Goal: Task Accomplishment & Management: Use online tool/utility

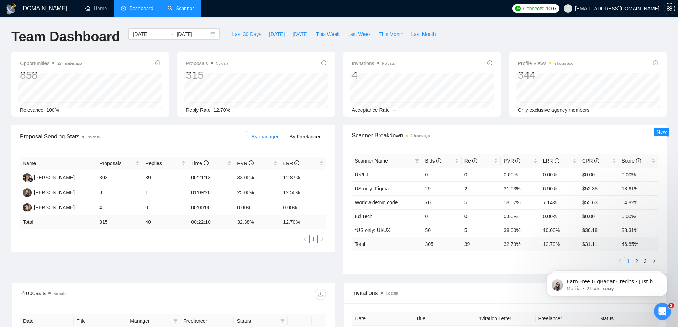
click at [174, 10] on link "Scanner" at bounding box center [181, 8] width 26 height 6
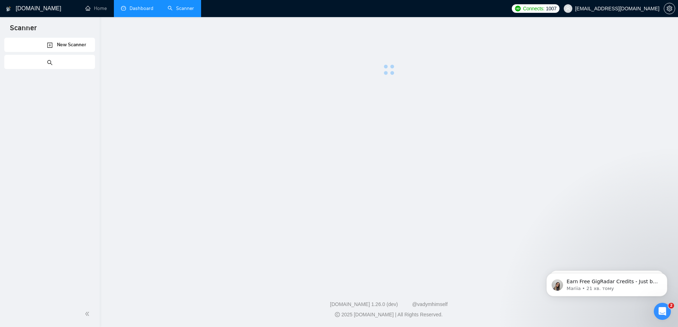
click at [141, 5] on link "Dashboard" at bounding box center [137, 8] width 32 height 6
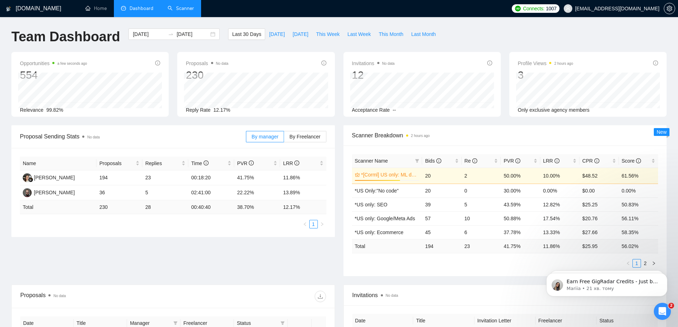
click at [180, 5] on link "Scanner" at bounding box center [181, 8] width 26 height 6
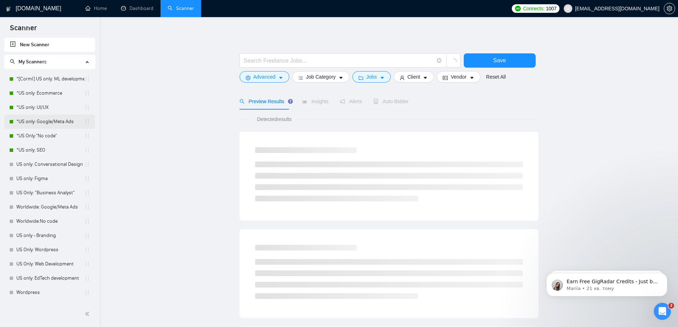
click at [50, 122] on link "*US only: Google/Meta Ads" at bounding box center [50, 122] width 68 height 14
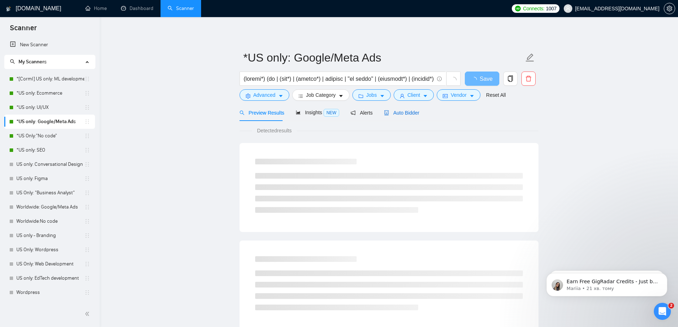
drag, startPoint x: 399, startPoint y: 110, endPoint x: 569, endPoint y: 240, distance: 213.5
click at [400, 110] on span "Auto Bidder" at bounding box center [401, 113] width 35 height 6
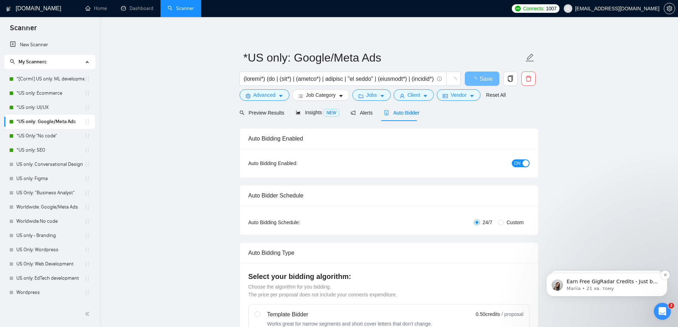
checkbox input "true"
click at [665, 312] on icon "Відкрити програму для спілкування Intercom" at bounding box center [663, 312] width 12 height 12
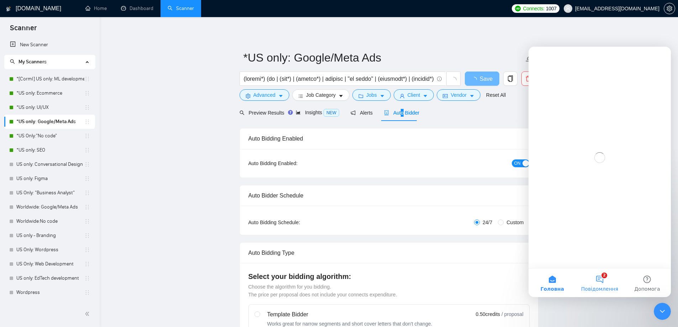
click at [589, 283] on button "2 Повідомлення" at bounding box center [599, 283] width 47 height 28
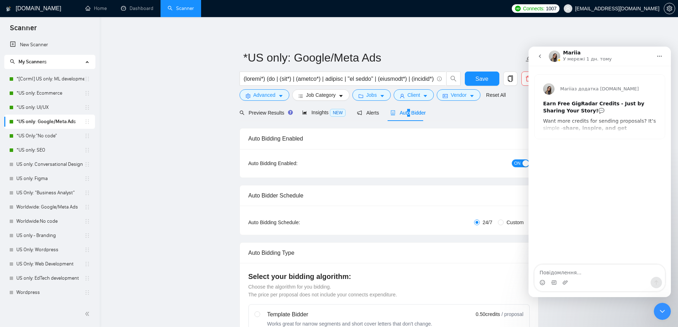
click at [536, 53] on button "go back" at bounding box center [540, 56] width 14 height 14
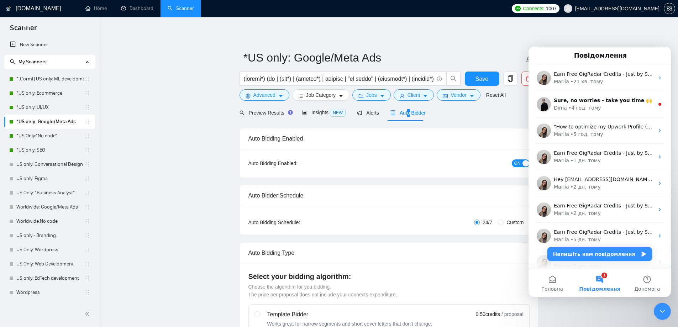
click at [663, 314] on icon "Закрити програму для спілкування Intercom" at bounding box center [662, 311] width 9 height 9
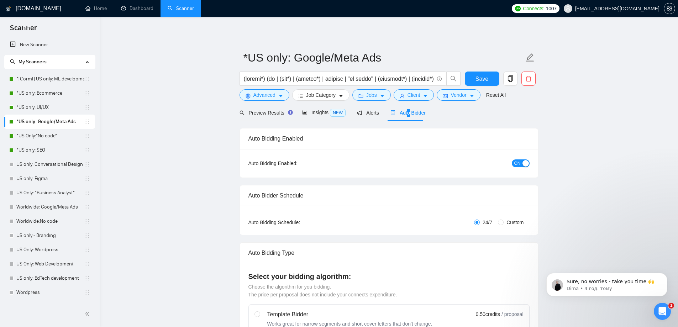
click at [578, 261] on div "Sure, no worries - take you time 🙌 Dima • 4 год. тому" at bounding box center [606, 251] width 131 height 89
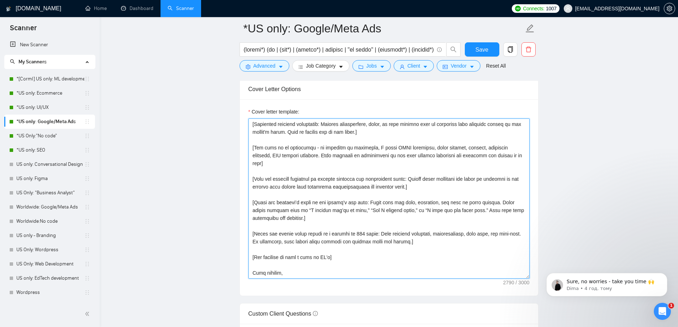
scroll to position [783, 0]
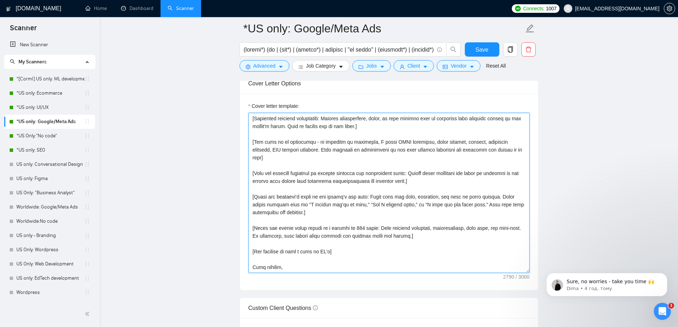
drag, startPoint x: 253, startPoint y: 188, endPoint x: 353, endPoint y: 267, distance: 127.7
click at [353, 267] on textarea "Cover letter template:" at bounding box center [388, 193] width 281 height 160
click at [267, 265] on textarea "Cover letter template:" at bounding box center [388, 193] width 281 height 160
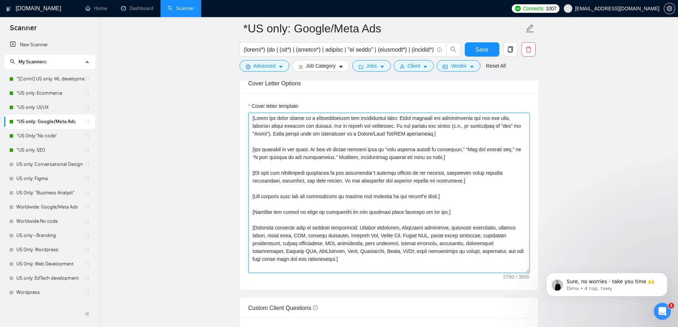
scroll to position [0, 0]
click at [167, 177] on main "*US only: Google/Meta Ads Save Advanced Job Category Jobs Client Vendor Reset A…" at bounding box center [389, 299] width 556 height 2108
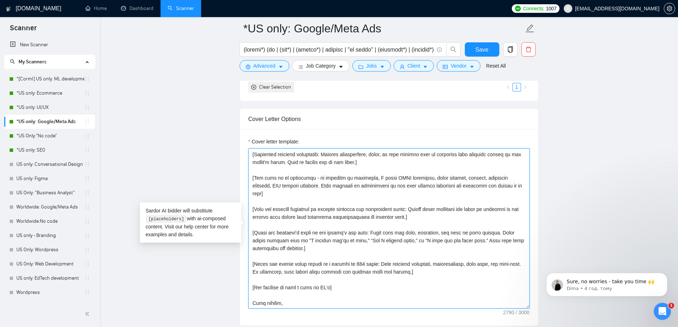
scroll to position [180, 0]
drag, startPoint x: 252, startPoint y: 152, endPoint x: 348, endPoint y: 303, distance: 177.9
click at [348, 303] on textarea "Cover letter template:" at bounding box center [388, 228] width 281 height 160
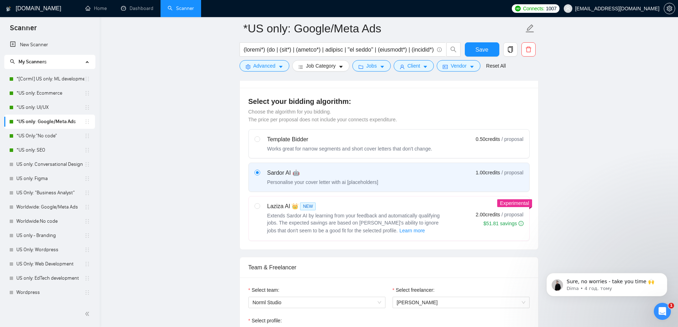
scroll to position [142, 0]
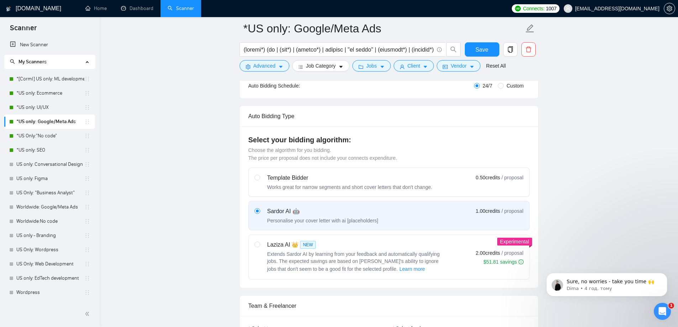
click at [662, 305] on div "Відкрити програму для спілкування Intercom" at bounding box center [662, 311] width 23 height 23
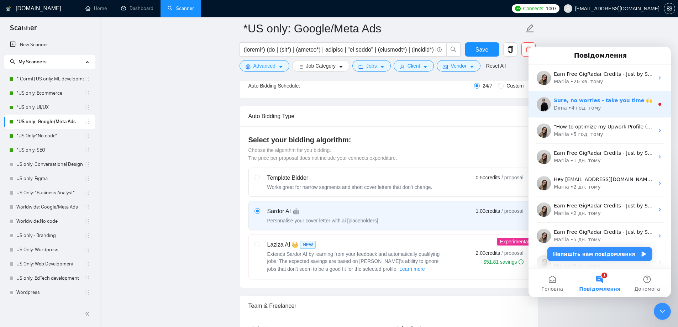
click at [580, 101] on span "Sure, no worries - take you time 🙌" at bounding box center [603, 101] width 98 height 6
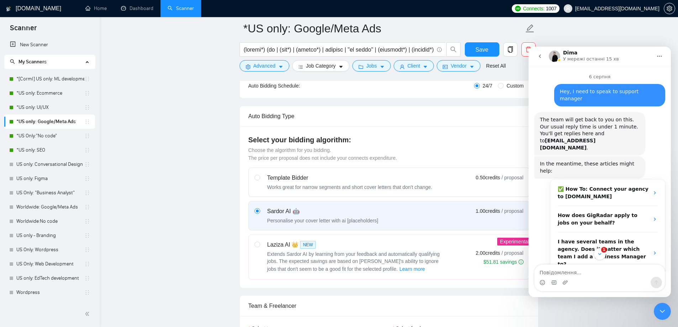
scroll to position [1, 0]
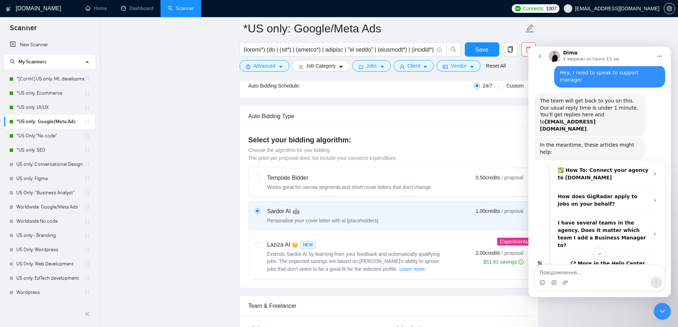
click at [572, 273] on textarea "Повідомлення..." at bounding box center [600, 271] width 130 height 12
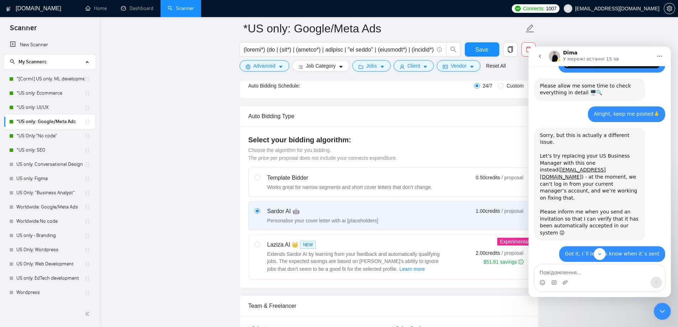
scroll to position [1711, 0]
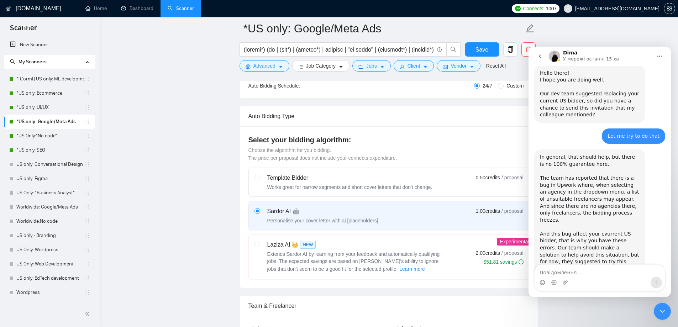
click at [582, 267] on textarea "Повідомлення..." at bounding box center [600, 271] width 130 height 12
type textarea "Hey, we`ve sent an invite"
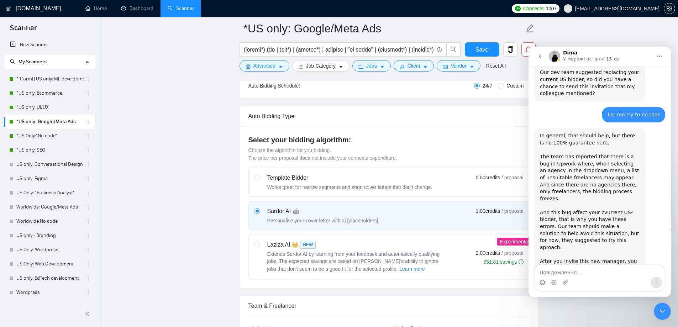
click at [566, 274] on textarea "Повідомлення..." at bounding box center [600, 271] width 130 height 12
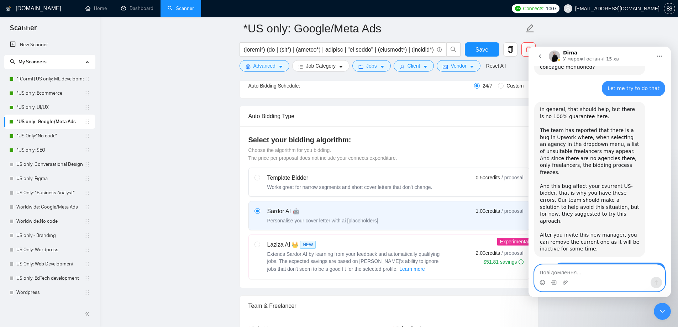
scroll to position [1762, 0]
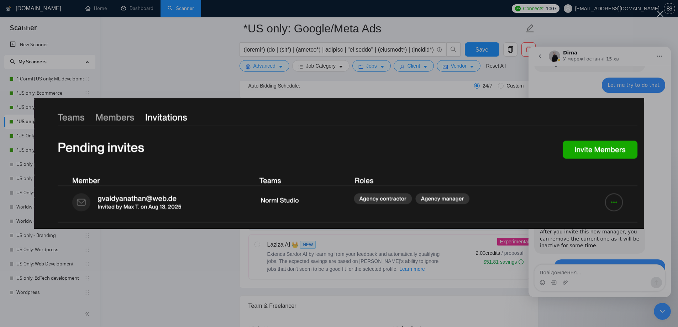
click at [488, 260] on div "Месенджер Intercom" at bounding box center [339, 163] width 678 height 327
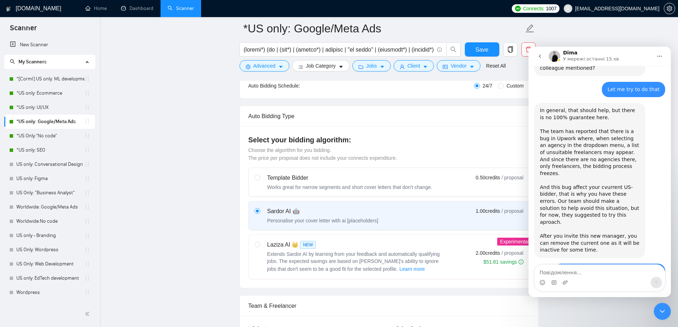
scroll to position [1762, 0]
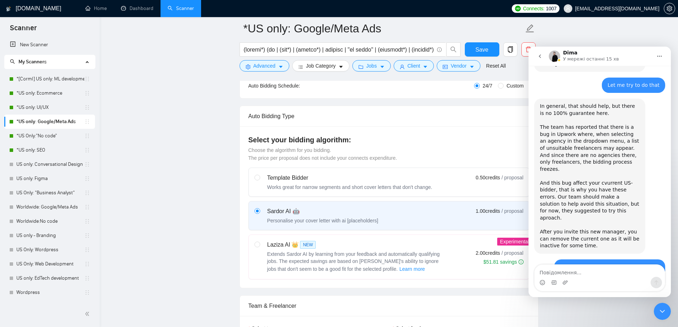
click at [662, 310] on icon "Закрити програму для спілкування Intercom" at bounding box center [662, 311] width 9 height 9
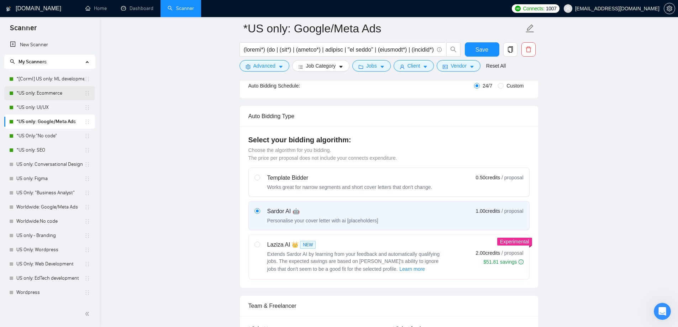
click at [45, 95] on link "*US only: Ecommerce" at bounding box center [50, 93] width 68 height 14
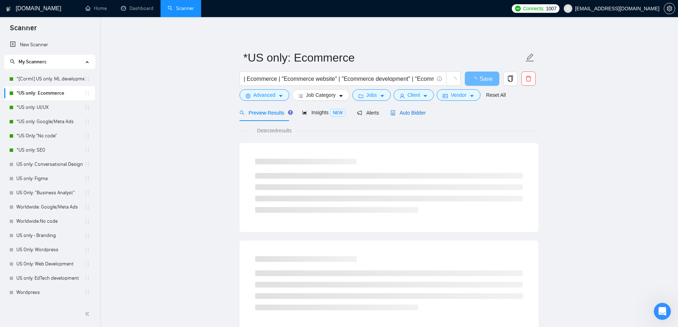
click at [398, 112] on span "Auto Bidder" at bounding box center [407, 113] width 35 height 6
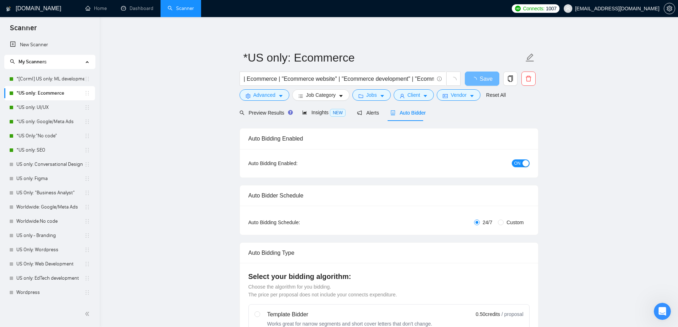
checkbox input "true"
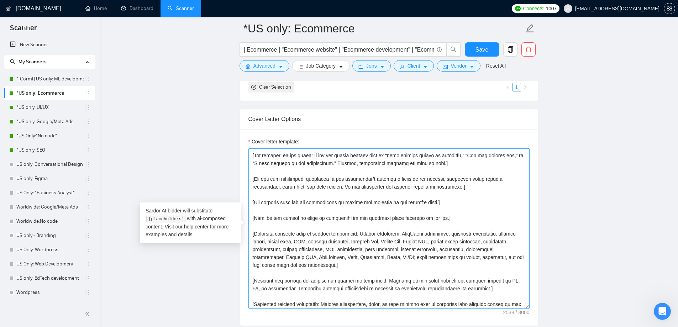
scroll to position [149, 0]
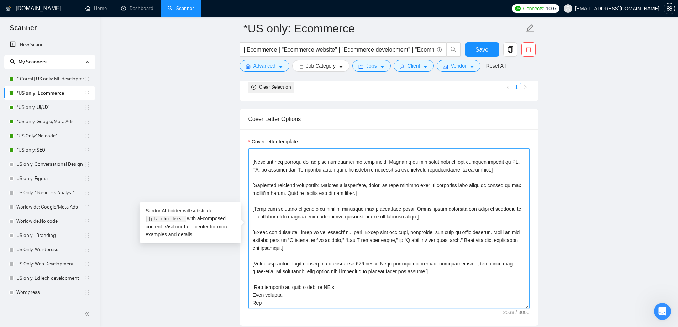
drag, startPoint x: 251, startPoint y: 153, endPoint x: 357, endPoint y: 305, distance: 185.8
click at [357, 305] on textarea "Cover letter template:" at bounding box center [388, 228] width 281 height 160
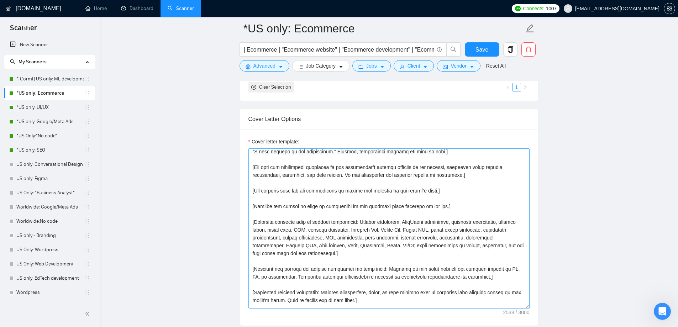
scroll to position [0, 0]
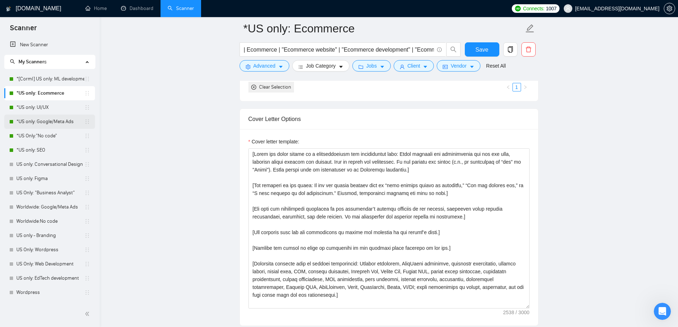
click at [45, 119] on link "*US only: Google/Meta Ads" at bounding box center [50, 122] width 68 height 14
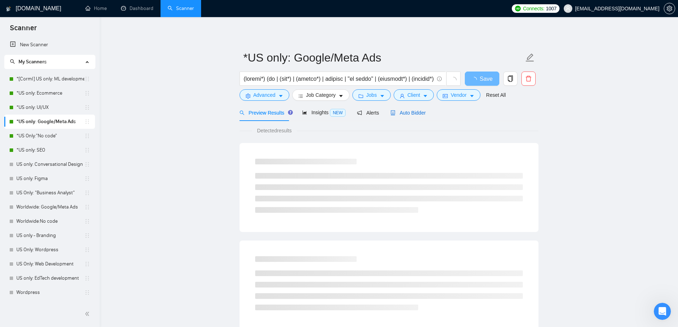
click at [396, 110] on span "Auto Bidder" at bounding box center [407, 113] width 35 height 6
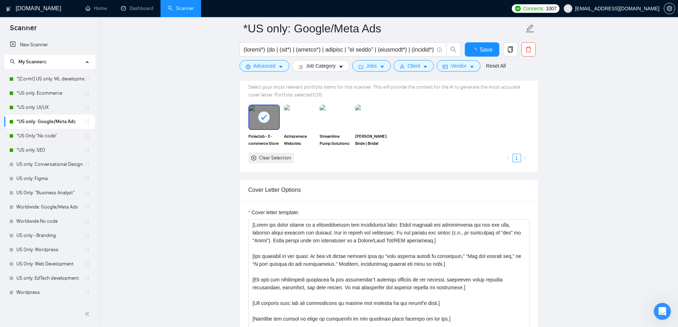
scroll to position [676, 0]
drag, startPoint x: 322, startPoint y: 224, endPoint x: 349, endPoint y: 245, distance: 34.4
click at [349, 245] on div "Cover Letter Options Cover letter template:" at bounding box center [389, 288] width 299 height 217
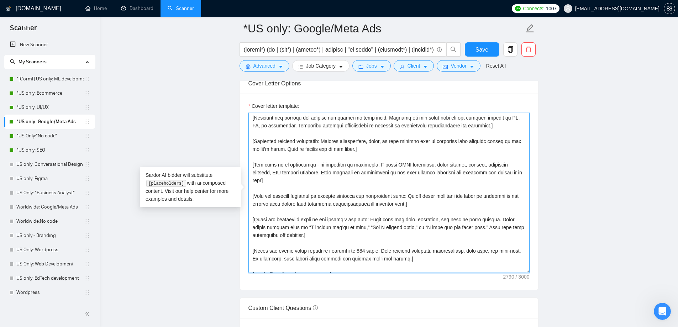
scroll to position [180, 0]
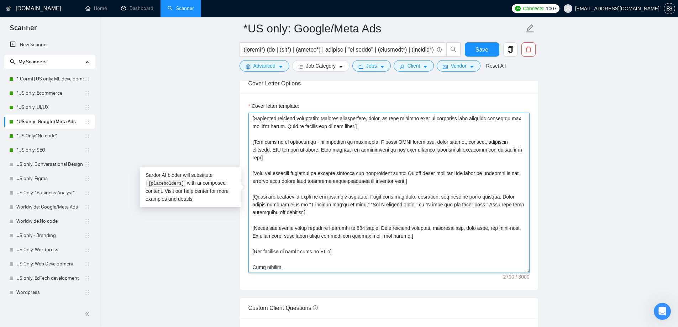
drag, startPoint x: 253, startPoint y: 119, endPoint x: 393, endPoint y: 272, distance: 207.6
click at [393, 272] on textarea "Cover letter template:" at bounding box center [388, 193] width 281 height 160
click at [276, 267] on textarea "Cover letter template:" at bounding box center [388, 193] width 281 height 160
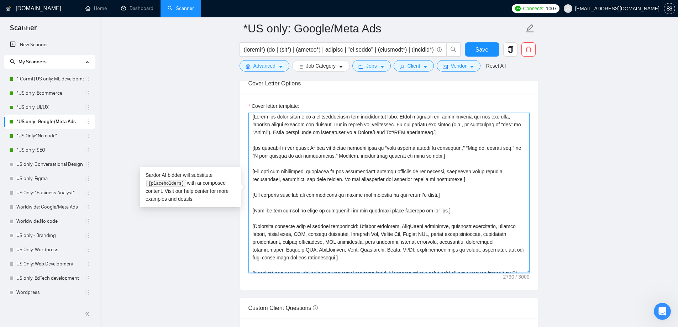
scroll to position [0, 0]
click at [253, 116] on textarea "Cover letter template:" at bounding box center [388, 193] width 281 height 160
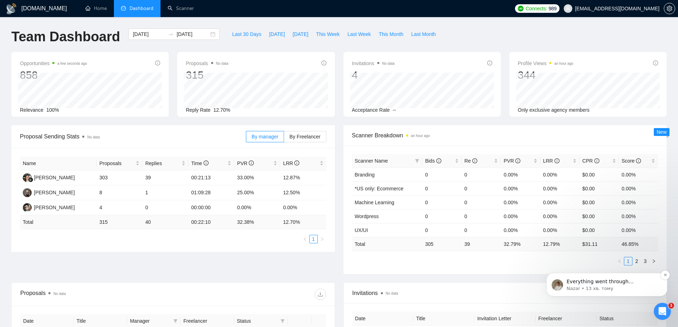
click at [605, 285] on p "Everything went through successfully - your invite has been accepted." at bounding box center [613, 281] width 92 height 7
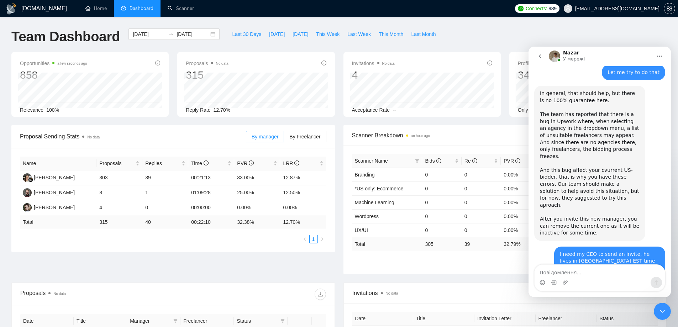
scroll to position [1790, 0]
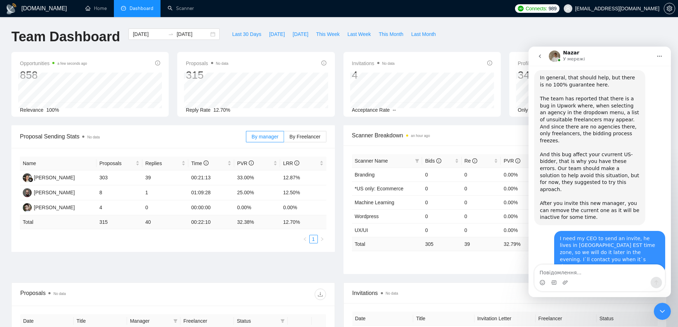
click at [578, 274] on textarea "Повідомлення..." at bounding box center [600, 271] width 130 height 12
click at [585, 270] on textarea "Повідомлення..." at bounding box center [600, 271] width 130 height 12
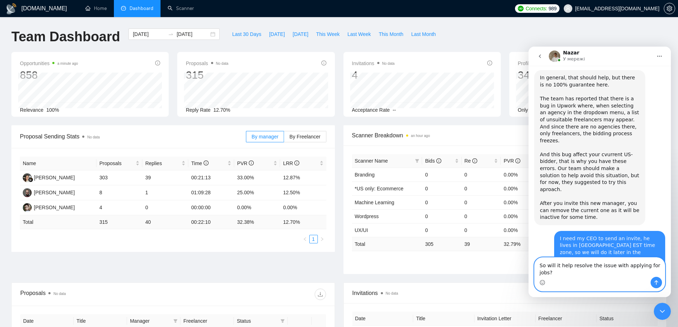
click at [577, 272] on textarea "So will it help resolve the issue with applying for jobs?" at bounding box center [600, 267] width 130 height 19
click at [620, 274] on textarea "So will it help resolve the issue with applying for jobs?" at bounding box center [600, 267] width 130 height 19
drag, startPoint x: 620, startPoint y: 274, endPoint x: 656, endPoint y: 273, distance: 36.3
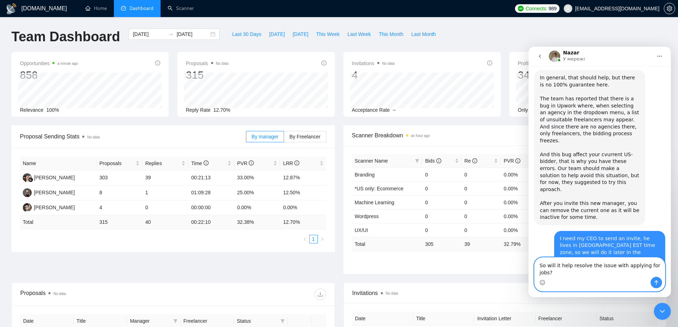
click at [656, 273] on textarea "So will it help resolve the issue with applying for jobs?" at bounding box center [600, 267] width 130 height 19
type textarea "So will it help resolve the issue with bidding?"
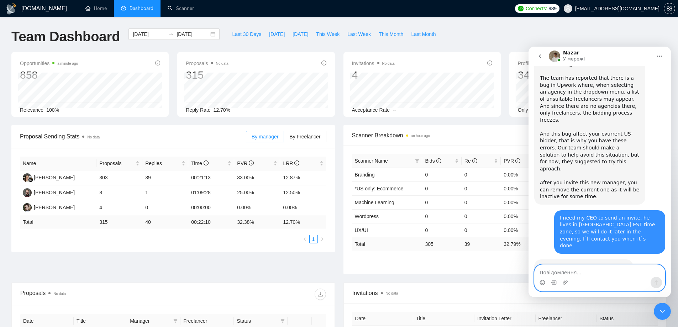
scroll to position [1811, 0]
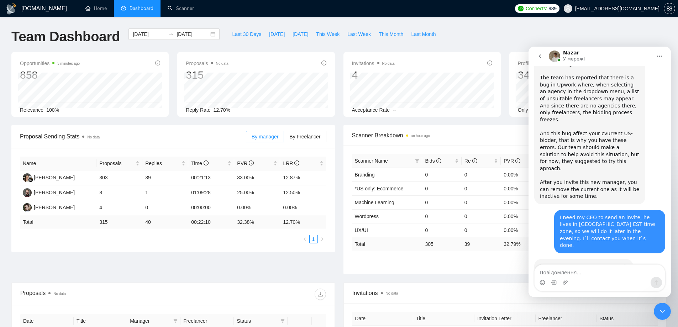
click at [663, 310] on icon "Закрити програму для спілкування Intercom" at bounding box center [662, 311] width 9 height 9
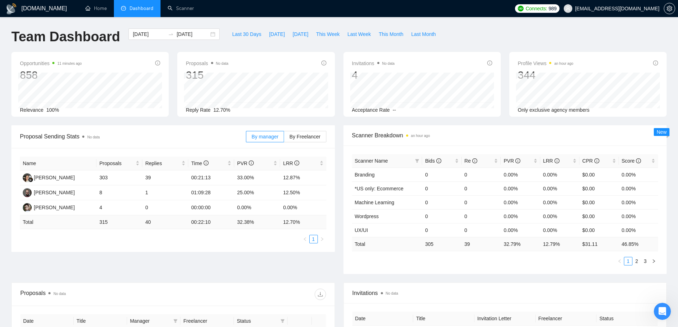
click at [664, 310] on icon "Відкрити програму для спілкування Intercom" at bounding box center [663, 312] width 12 height 12
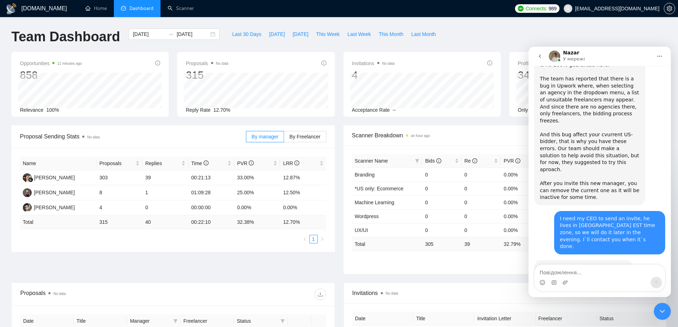
click at [664, 313] on icon "Закрити програму для спілкування Intercom" at bounding box center [662, 311] width 9 height 9
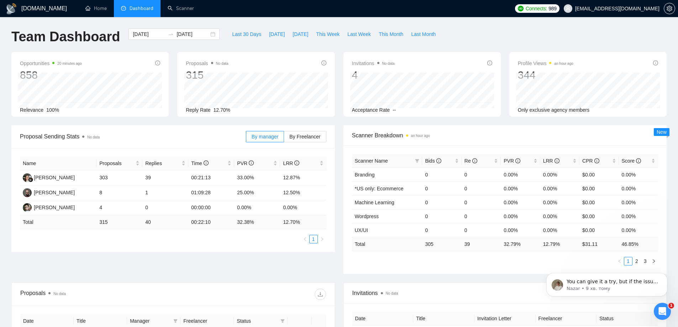
scroll to position [0, 0]
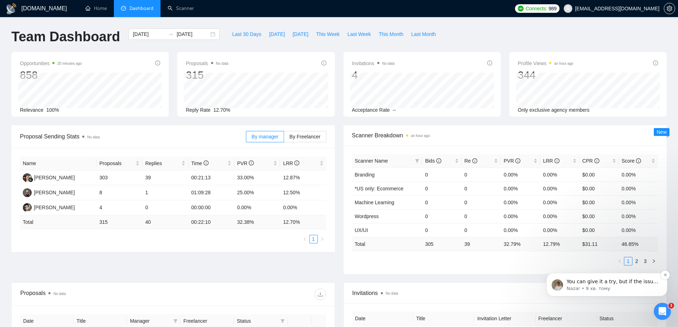
click at [618, 291] on p "Nazar • 9 хв. тому" at bounding box center [613, 288] width 92 height 6
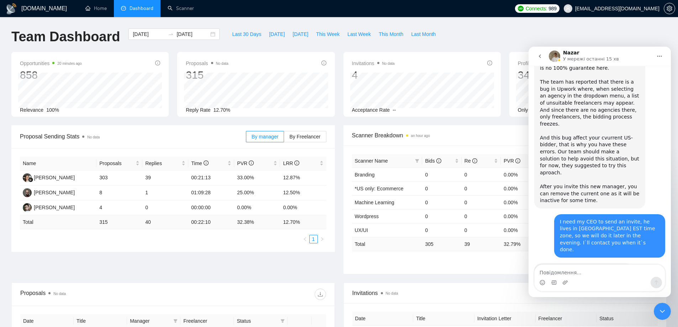
scroll to position [1858, 0]
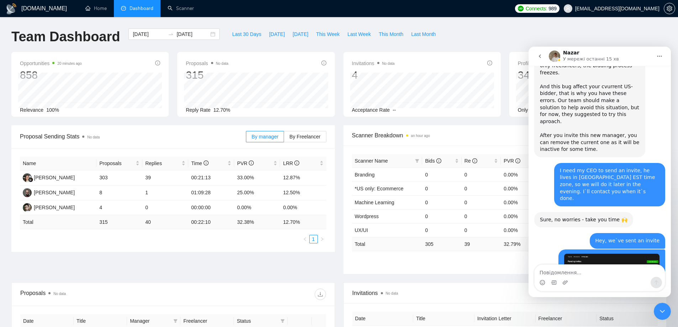
click at [591, 268] on textarea "Повідомлення..." at bounding box center [600, 271] width 130 height 12
click at [605, 266] on textarea "Two bids were sent and" at bounding box center [600, 271] width 130 height 12
click at [601, 273] on textarea "Two bids were sent and" at bounding box center [600, 271] width 130 height 12
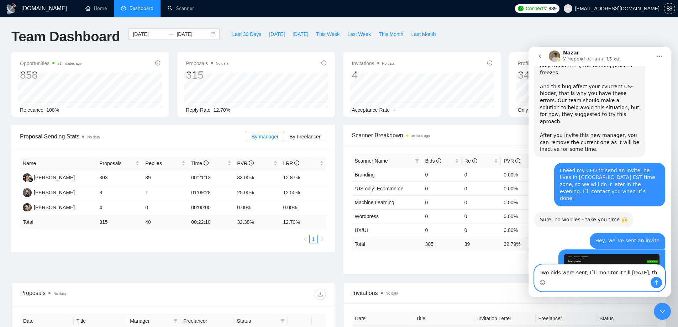
type textarea "Two bids were sent, I`ll monitor it till tomorrow, thx"
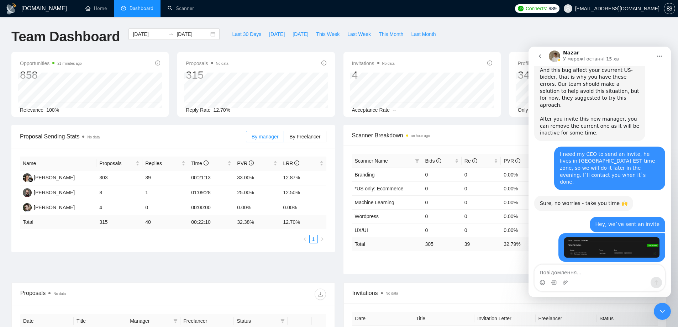
click at [663, 307] on icon "Закрити програму для спілкування Intercom" at bounding box center [662, 311] width 9 height 9
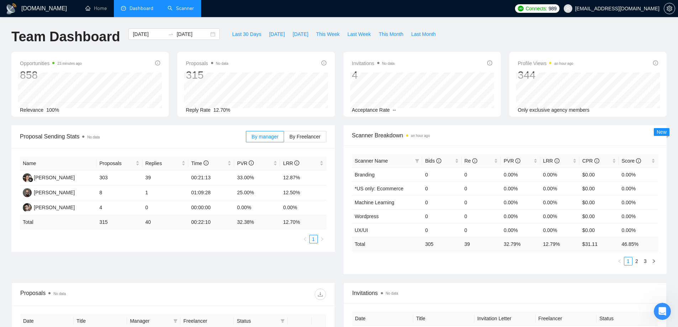
click at [188, 8] on link "Scanner" at bounding box center [181, 8] width 26 height 6
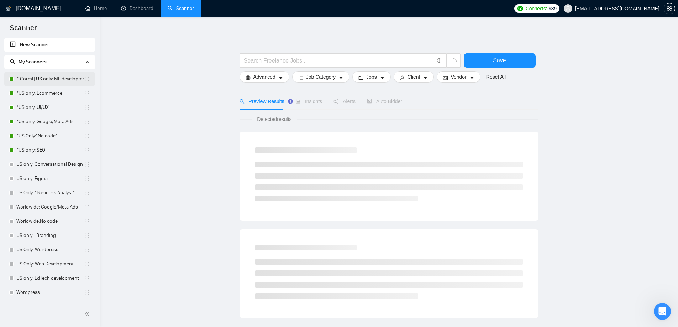
click at [52, 78] on link "*[Corml] US only: ML development" at bounding box center [50, 79] width 68 height 14
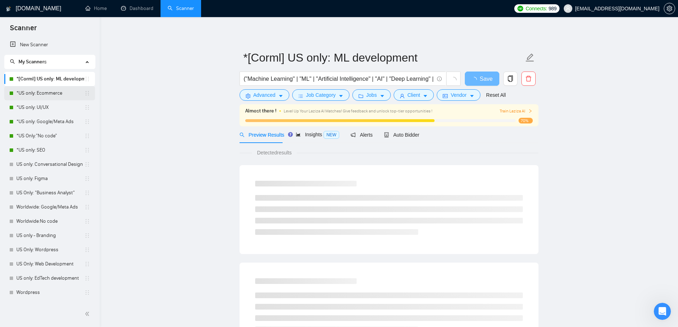
click at [48, 95] on link "*US only: Ecommerce" at bounding box center [50, 93] width 68 height 14
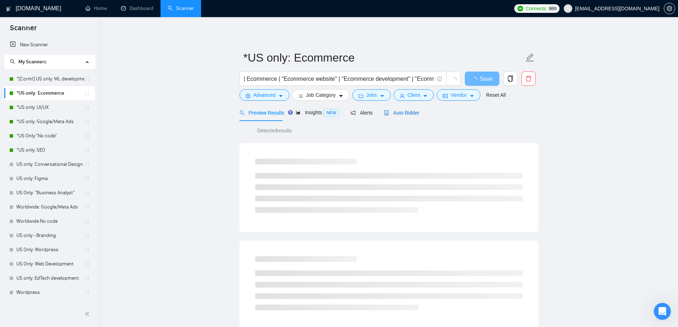
click at [411, 114] on span "Auto Bidder" at bounding box center [401, 113] width 35 height 6
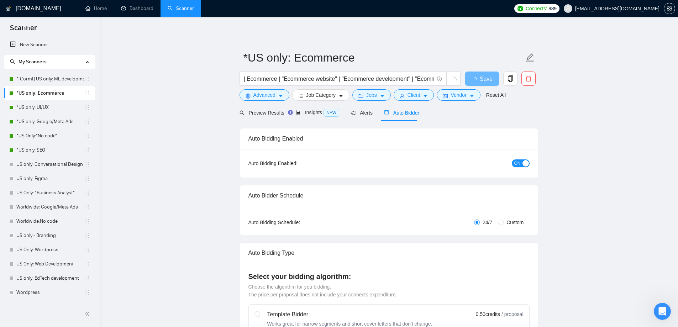
checkbox input "true"
click at [62, 79] on link "*[Corml] US only: ML development" at bounding box center [50, 79] width 68 height 14
